Goal: Navigation & Orientation: Find specific page/section

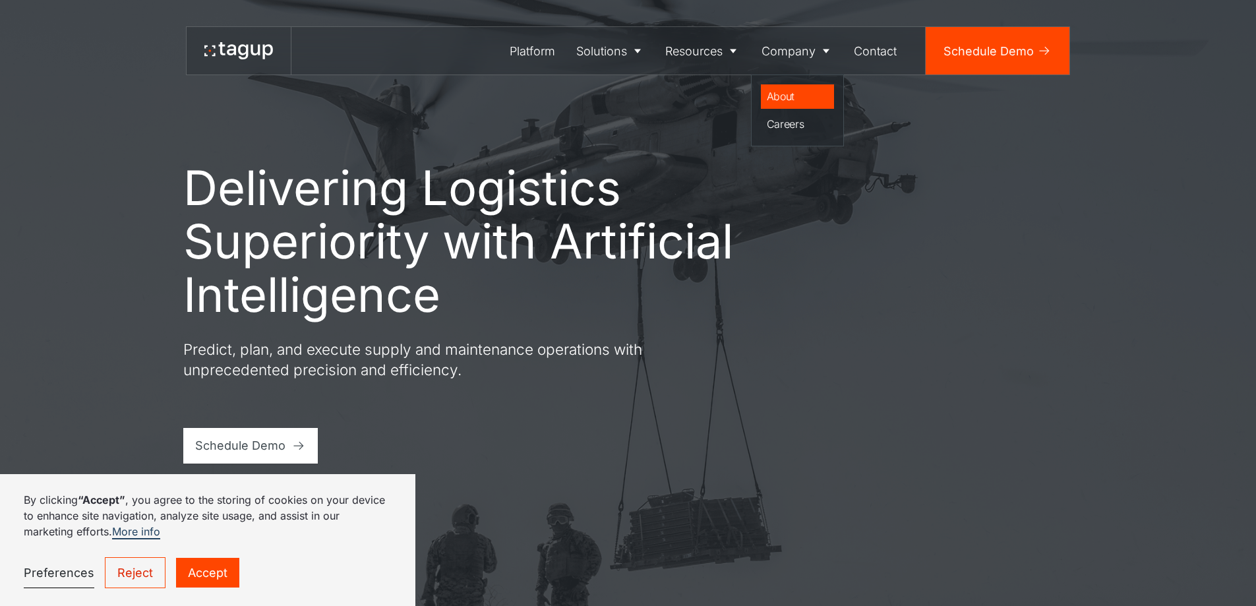
click at [789, 92] on div "About" at bounding box center [798, 96] width 62 height 16
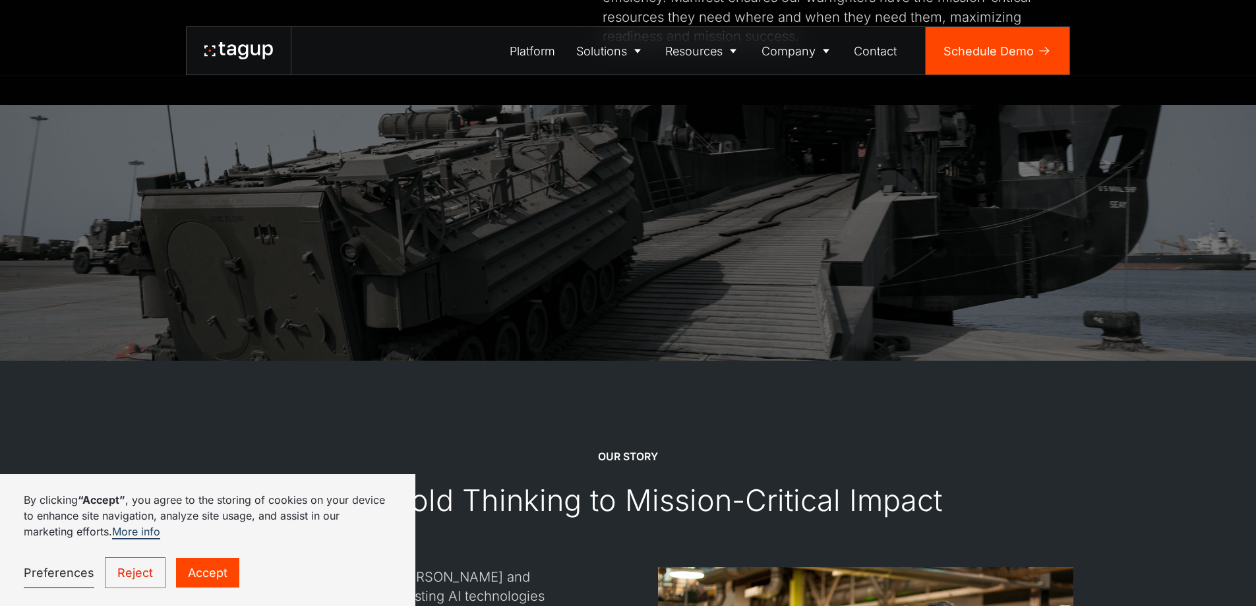
scroll to position [1187, 0]
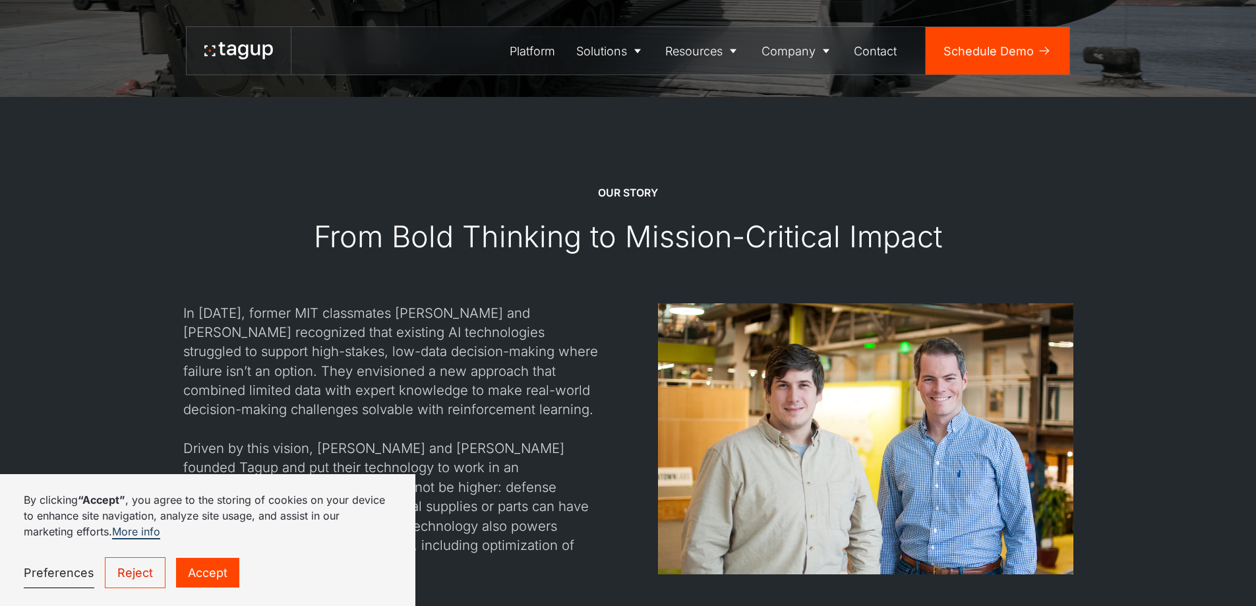
click at [193, 568] on link "Accept" at bounding box center [207, 573] width 63 height 30
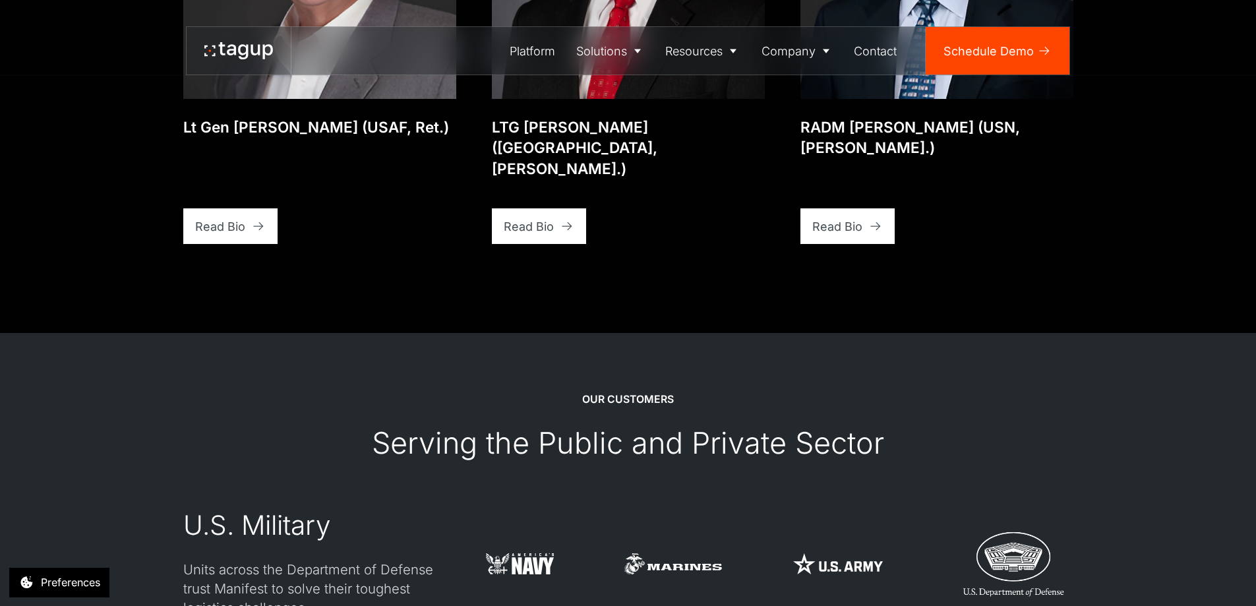
scroll to position [3560, 0]
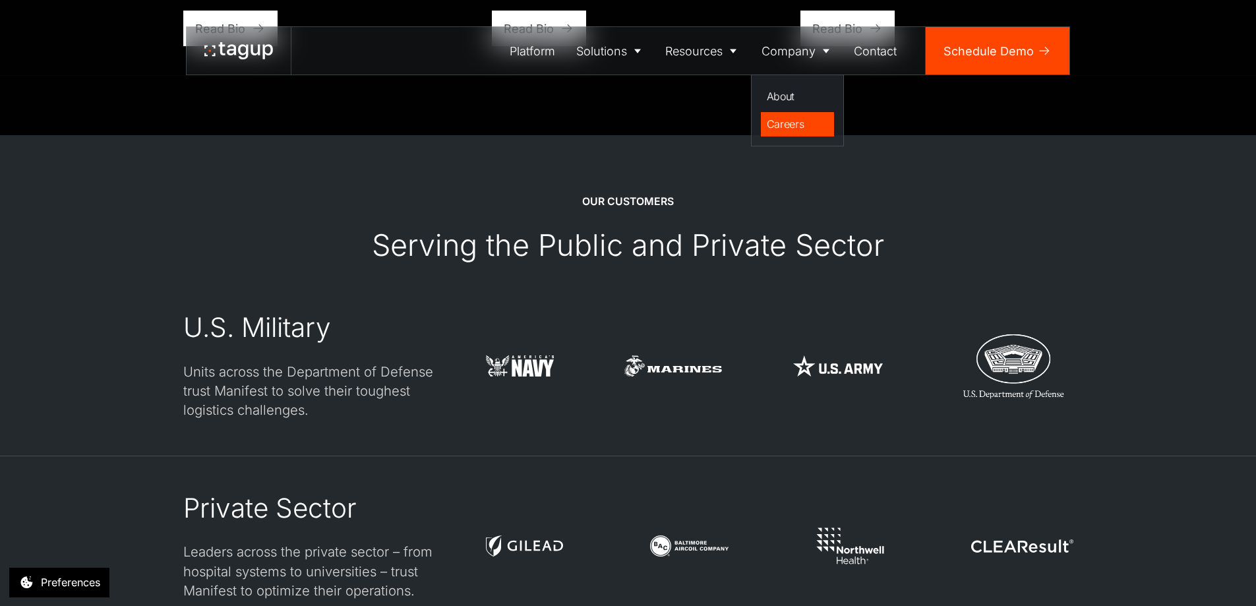
click at [780, 121] on div "Careers" at bounding box center [798, 124] width 62 height 16
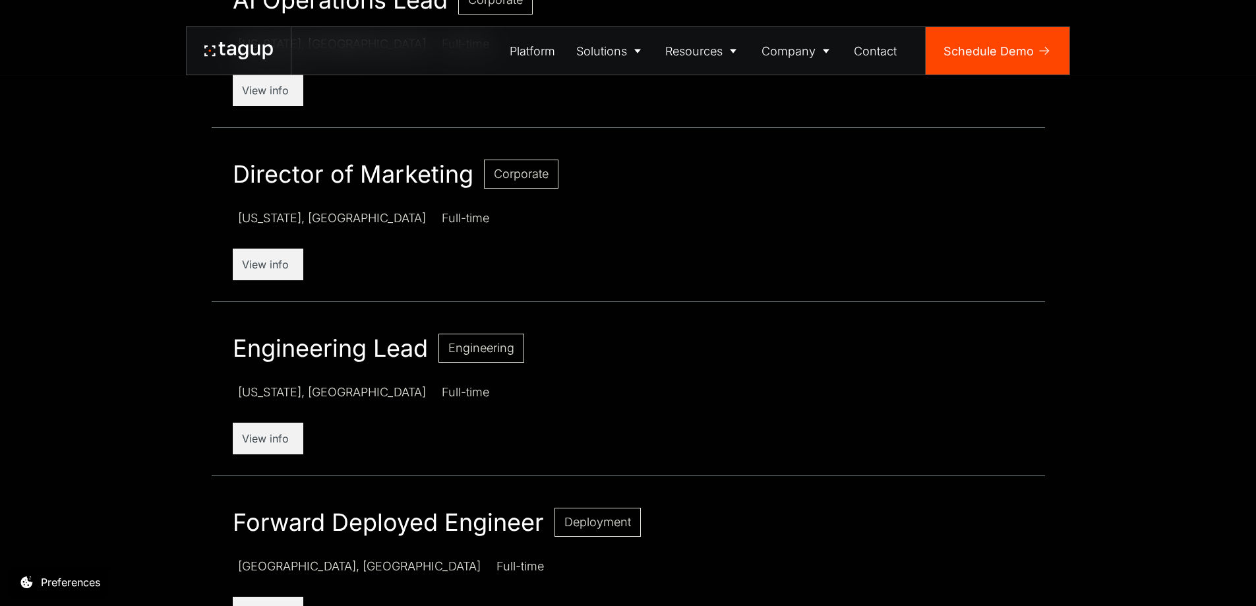
scroll to position [659, 0]
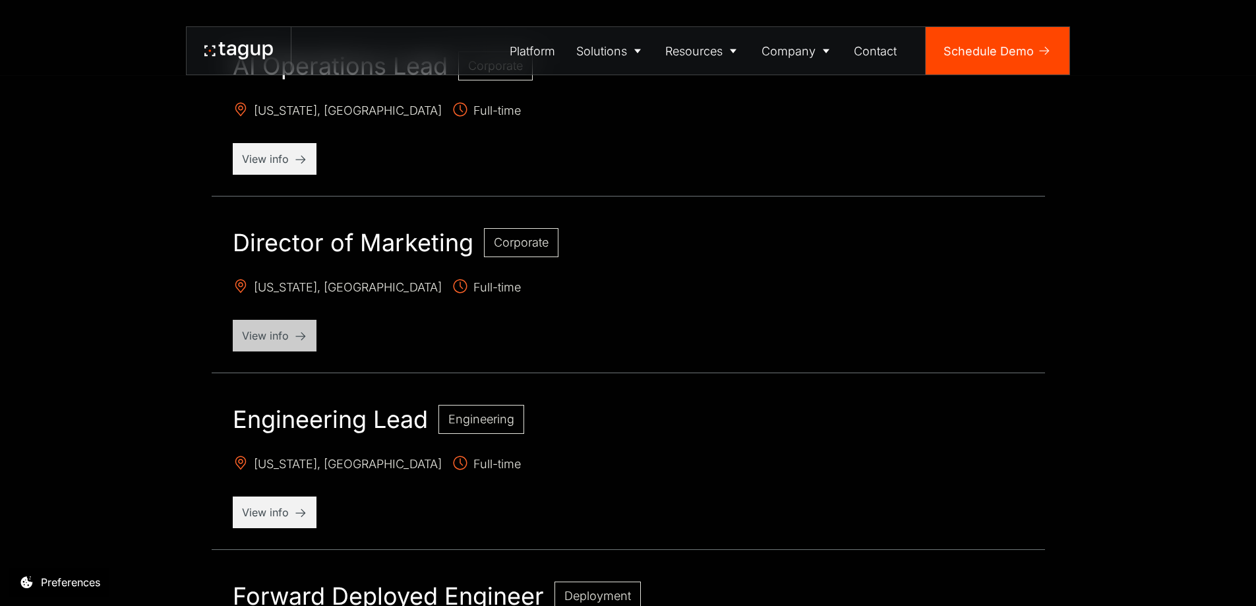
click at [307, 328] on div "View info" at bounding box center [275, 336] width 84 height 32
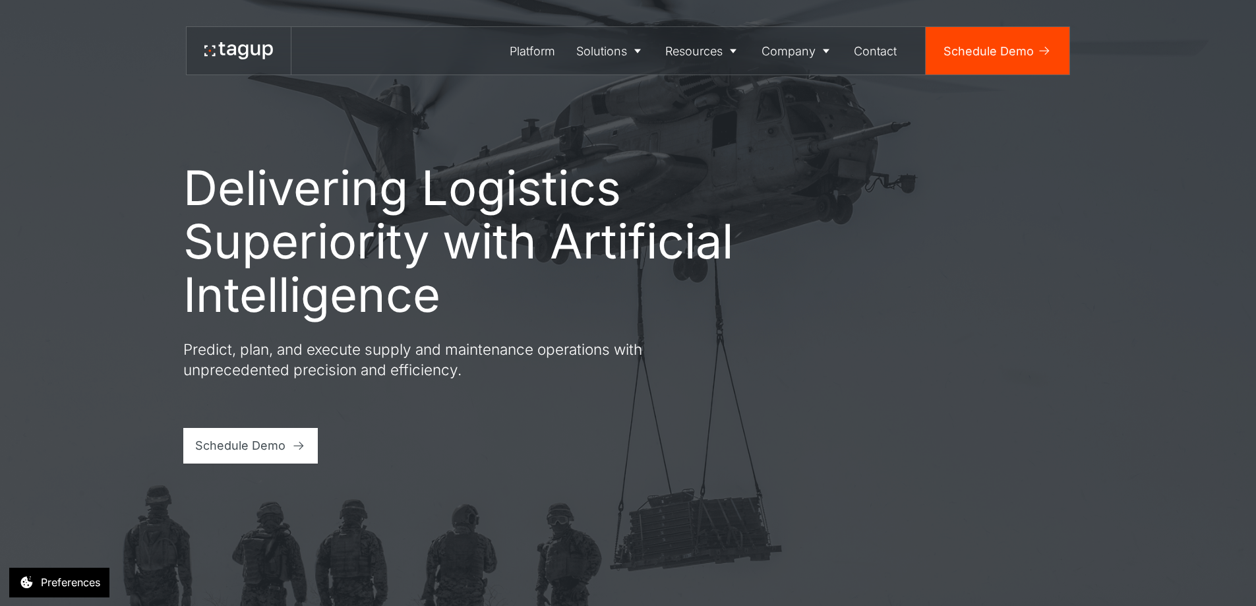
click at [866, 59] on div "Contact" at bounding box center [875, 51] width 43 height 18
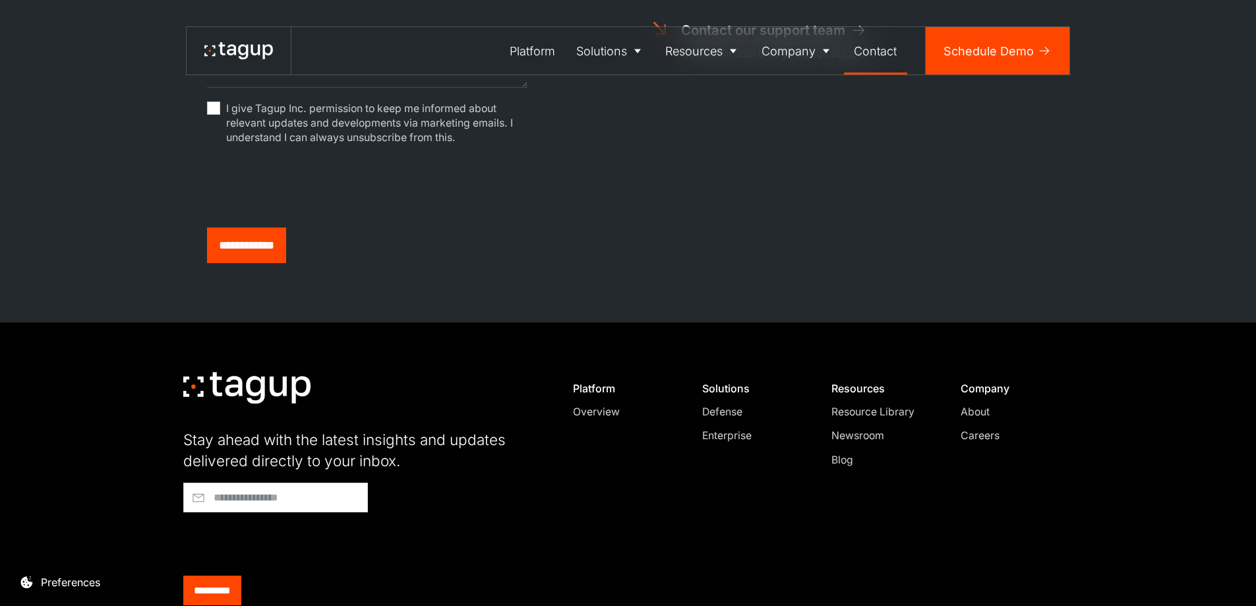
scroll to position [812, 0]
